Goal: Check status: Check status

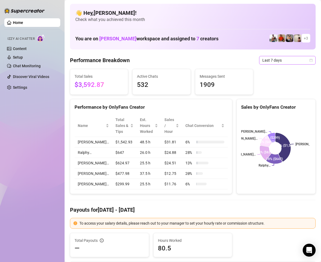
click at [309, 61] on div "Last 7 days" at bounding box center [288, 60] width 57 height 9
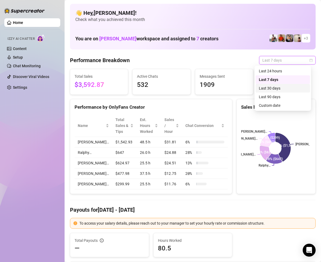
click at [279, 105] on div "Custom date" at bounding box center [283, 106] width 48 height 6
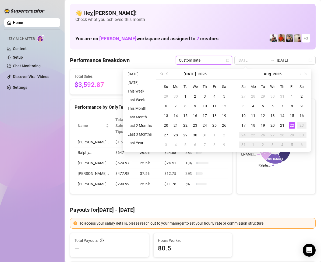
type input "[DATE]"
click at [293, 125] on div "22" at bounding box center [292, 125] width 6 height 6
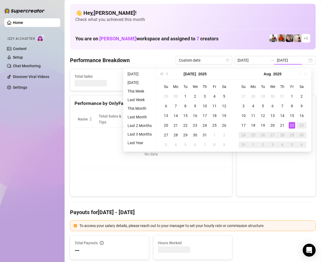
type input "[DATE]"
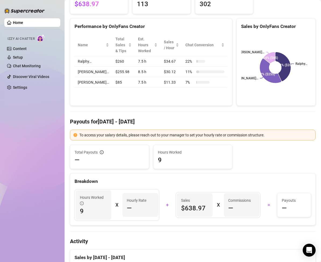
scroll to position [27, 0]
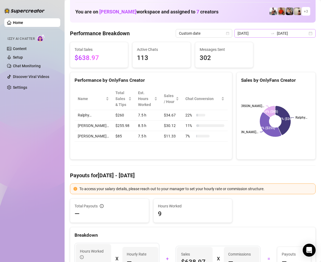
click at [306, 34] on div "[DATE] [DATE]" at bounding box center [275, 33] width 81 height 9
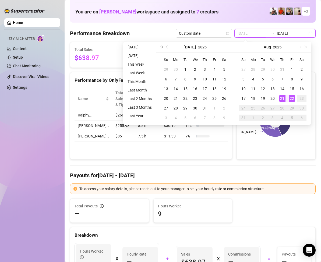
type input "[DATE]"
click at [281, 98] on div "21" at bounding box center [282, 98] width 6 height 6
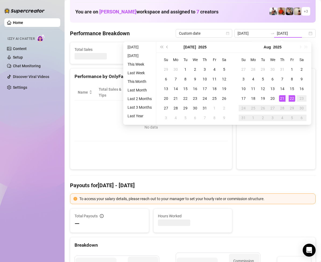
type input "[DATE]"
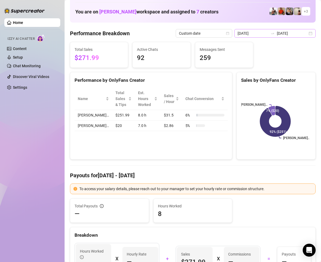
click at [306, 34] on div "[DATE] [DATE]" at bounding box center [275, 33] width 81 height 9
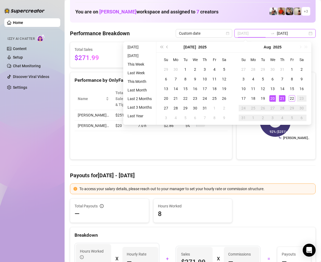
type input "[DATE]"
click at [271, 101] on div "20" at bounding box center [273, 98] width 6 height 6
click at [272, 99] on div "20" at bounding box center [273, 98] width 6 height 6
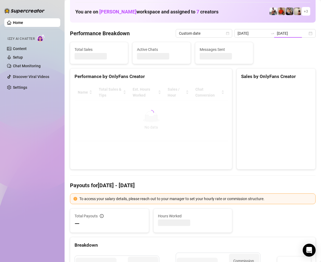
type input "[DATE]"
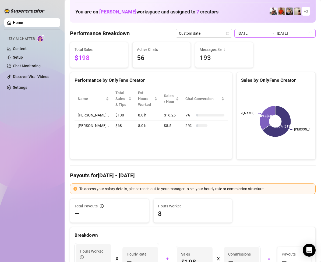
click at [303, 37] on div "[DATE] [DATE]" at bounding box center [275, 33] width 81 height 9
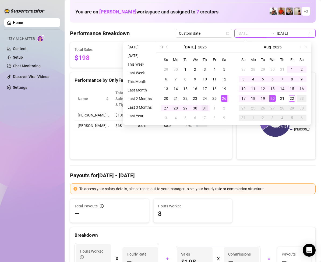
type input "[DATE]"
click at [202, 107] on div "31" at bounding box center [205, 108] width 6 height 6
type input "[DATE]"
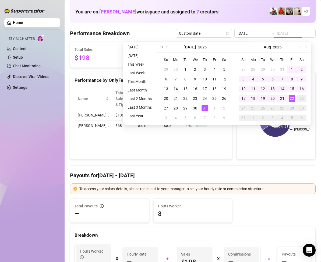
click at [293, 99] on div "22" at bounding box center [292, 98] width 6 height 6
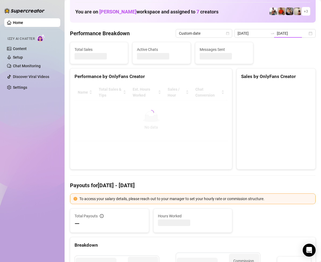
type input "[DATE]"
